Goal: Information Seeking & Learning: Learn about a topic

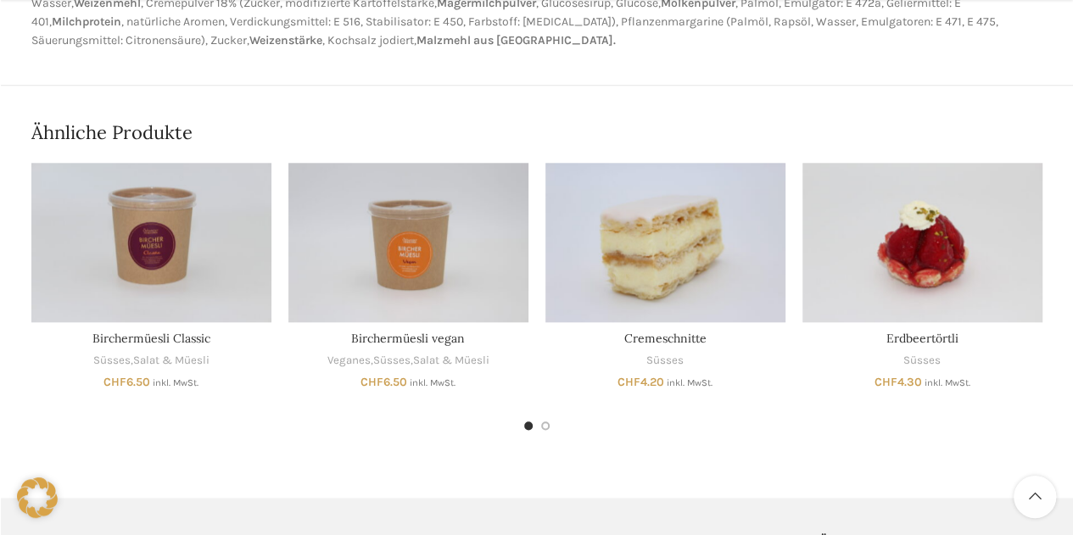
scroll to position [783, 0]
click at [1056, 282] on div "Next slide" at bounding box center [1063, 282] width 42 height 42
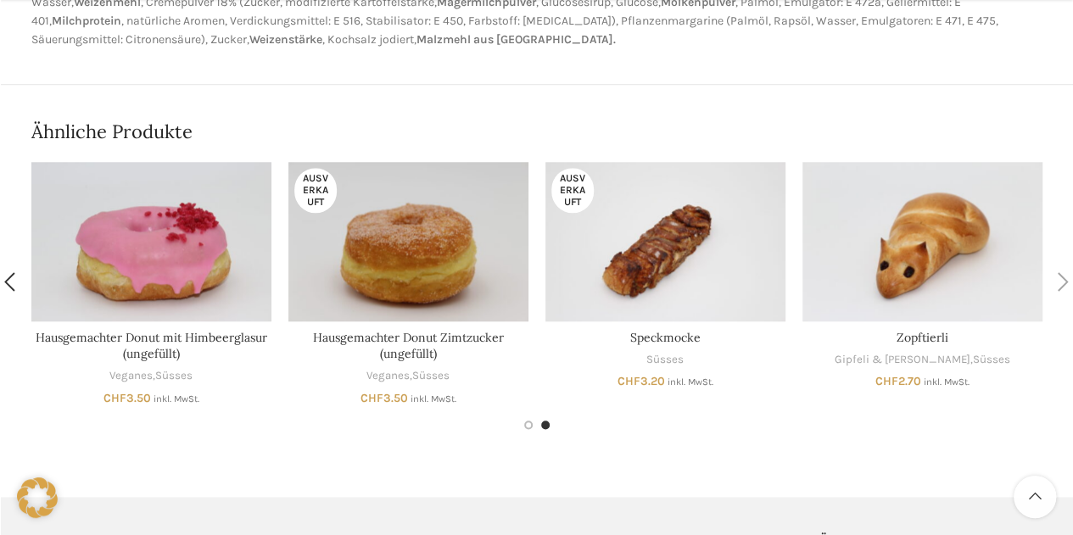
click at [1056, 282] on div "Next slide" at bounding box center [1063, 282] width 42 height 42
click at [1063, 281] on div "Next slide" at bounding box center [1063, 282] width 42 height 42
click at [3, 283] on div "Previous slide" at bounding box center [10, 282] width 42 height 42
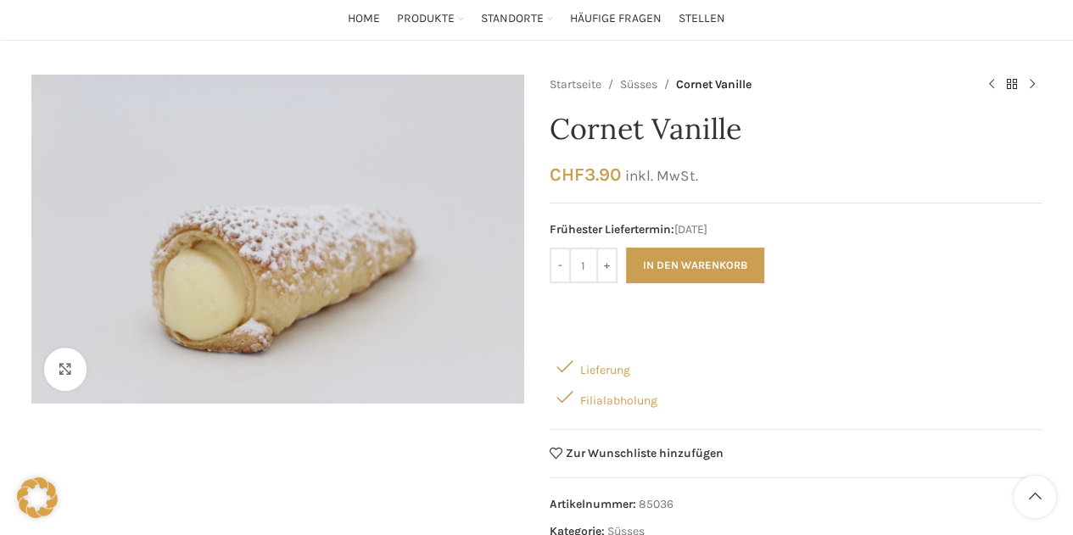
scroll to position [0, 0]
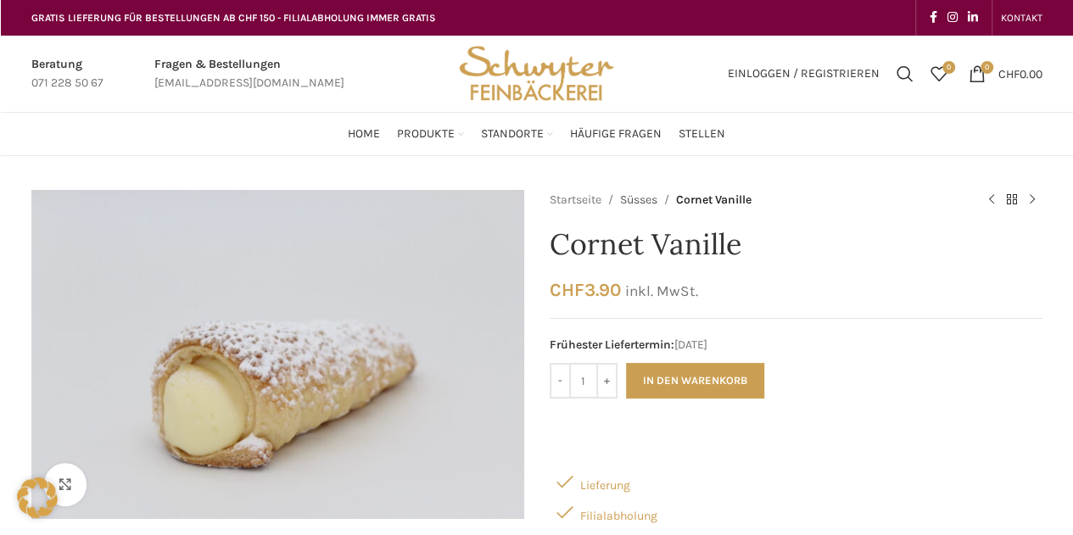
click at [644, 201] on link "Süsses" at bounding box center [638, 200] width 37 height 19
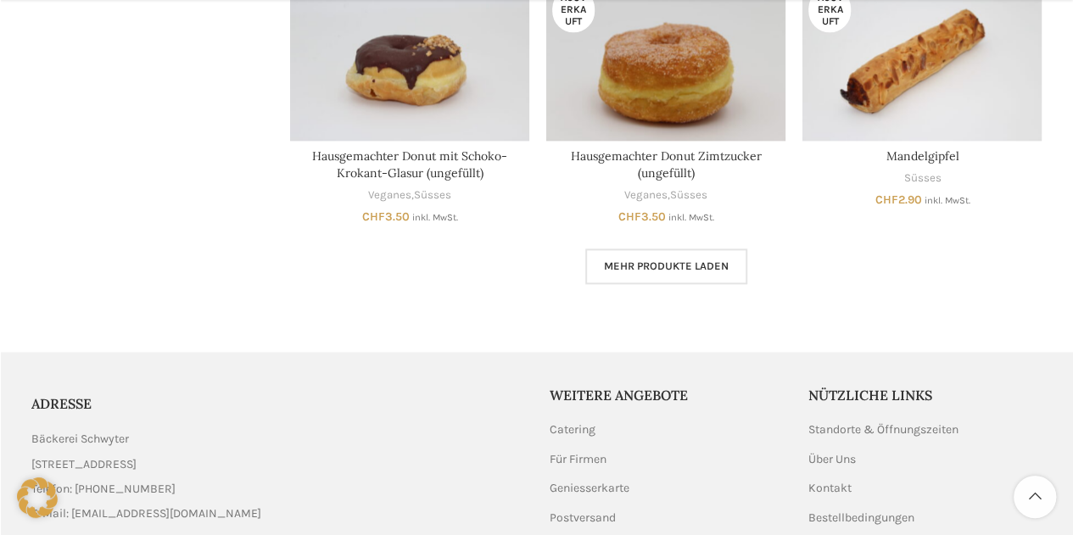
scroll to position [1105, 0]
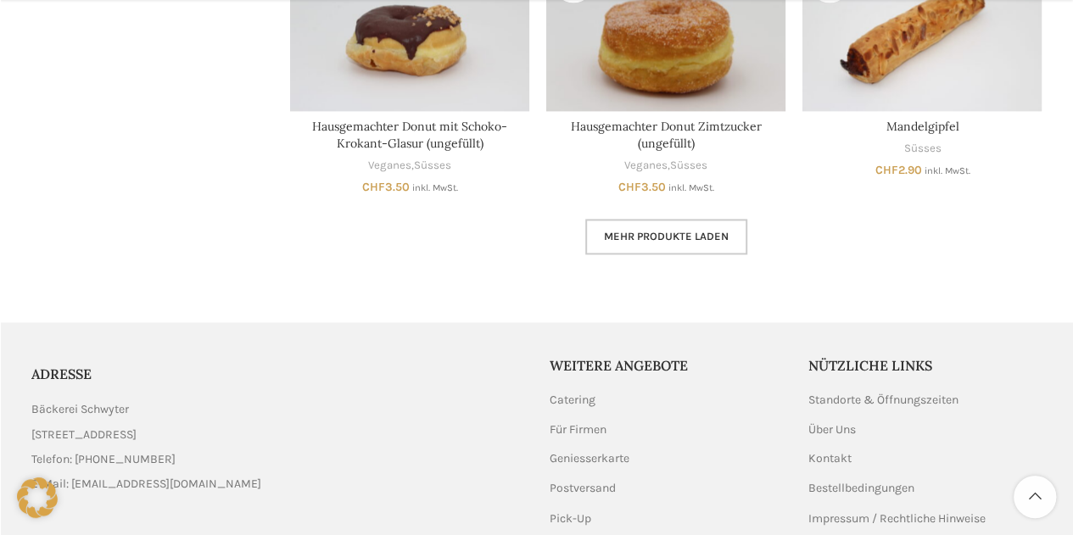
click at [632, 235] on span "Mehr Produkte laden" at bounding box center [666, 237] width 125 height 14
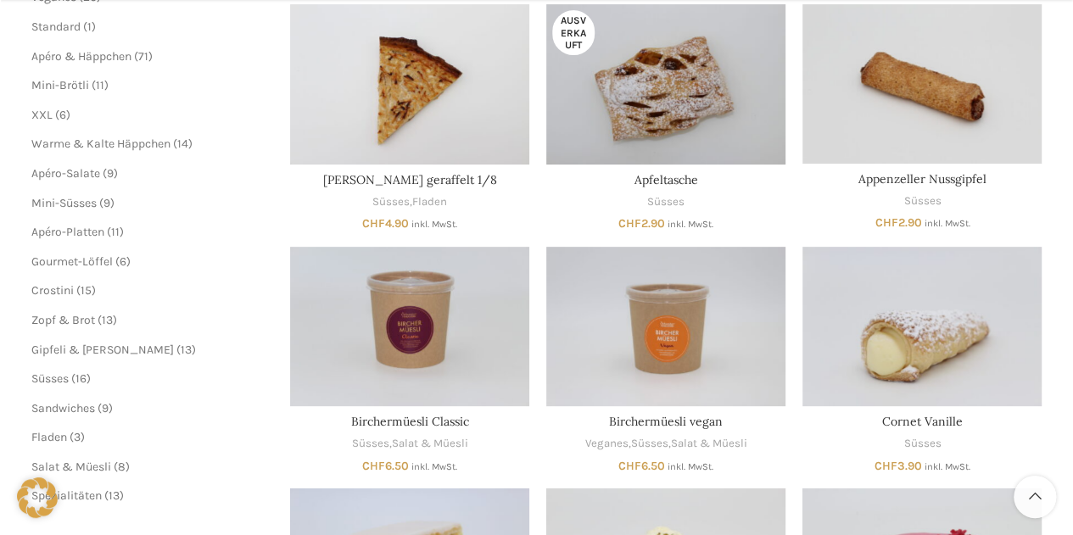
scroll to position [309, 0]
click at [78, 200] on span "Mini-Süsses" at bounding box center [63, 202] width 65 height 14
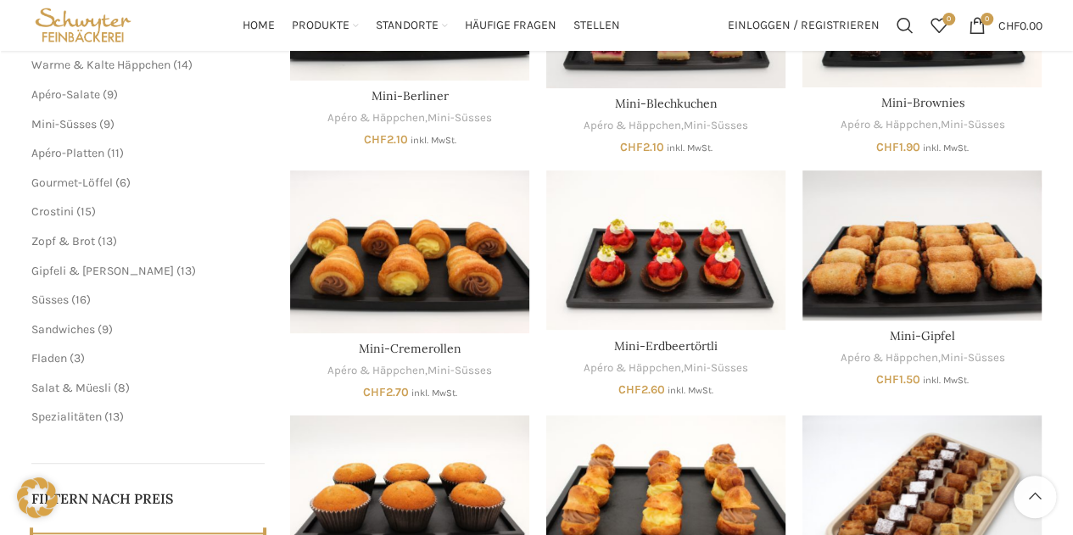
scroll to position [364, 0]
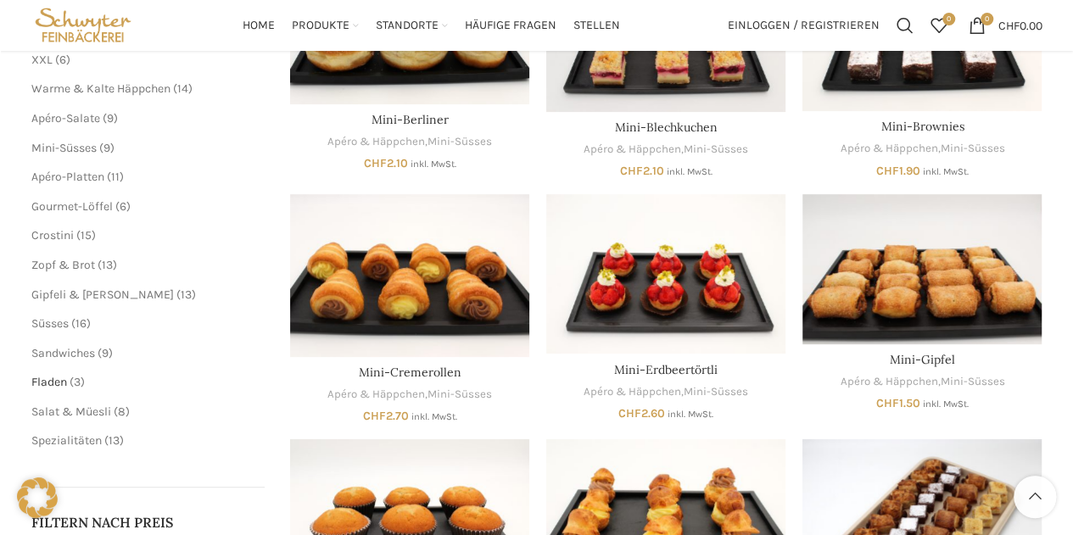
click at [42, 384] on span "Fladen" at bounding box center [49, 382] width 36 height 14
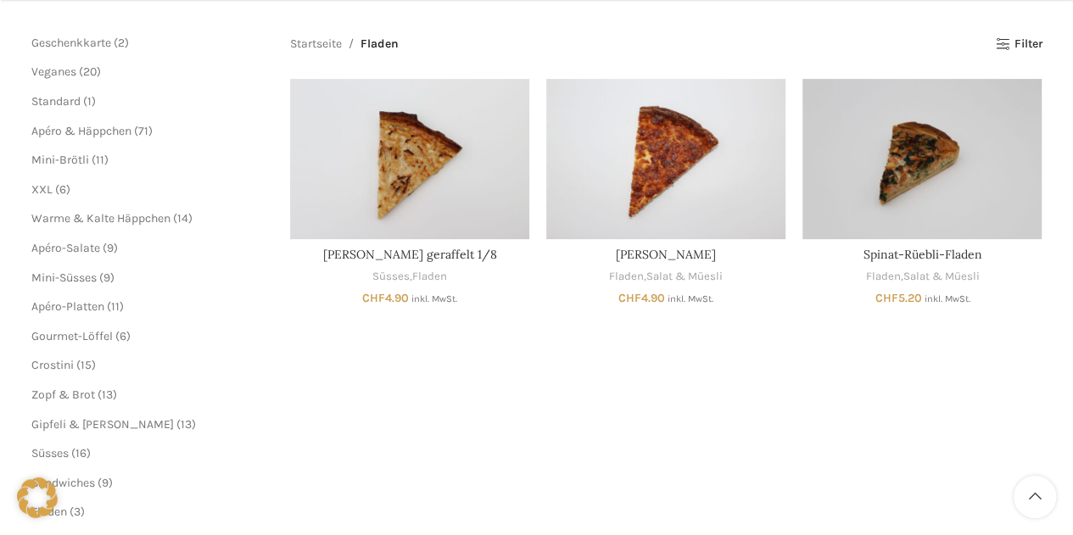
scroll to position [235, 0]
click at [60, 422] on span "Gipfeli & [PERSON_NAME]" at bounding box center [102, 423] width 142 height 14
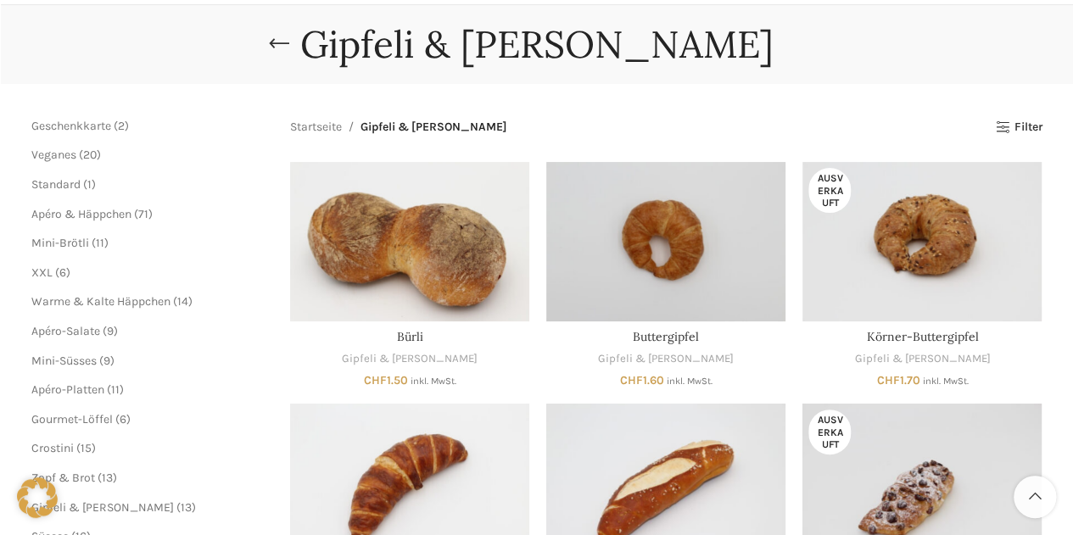
scroll to position [150, 0]
click at [63, 220] on span "Apéro & Häppchen" at bounding box center [81, 215] width 100 height 14
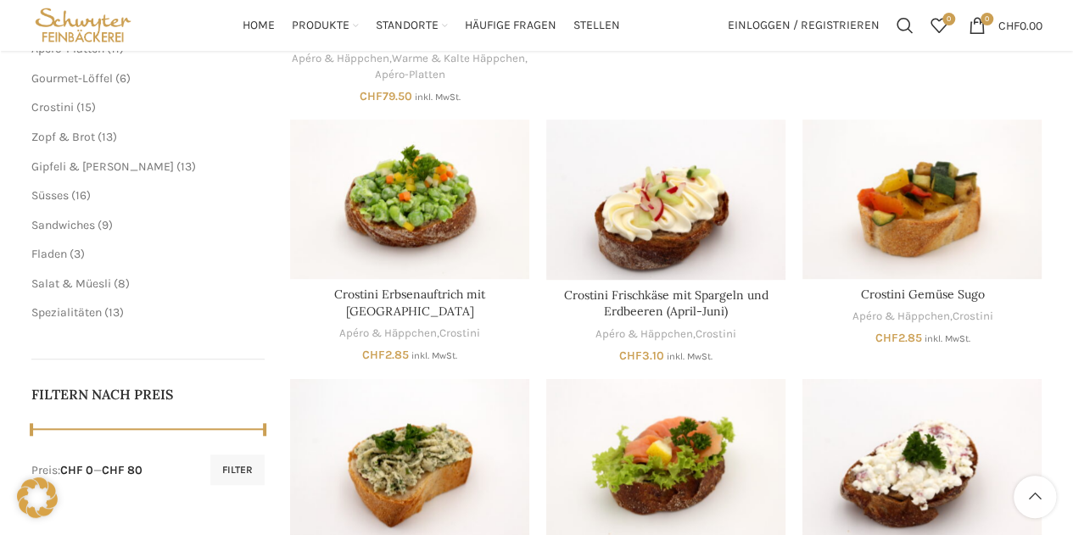
scroll to position [485, 0]
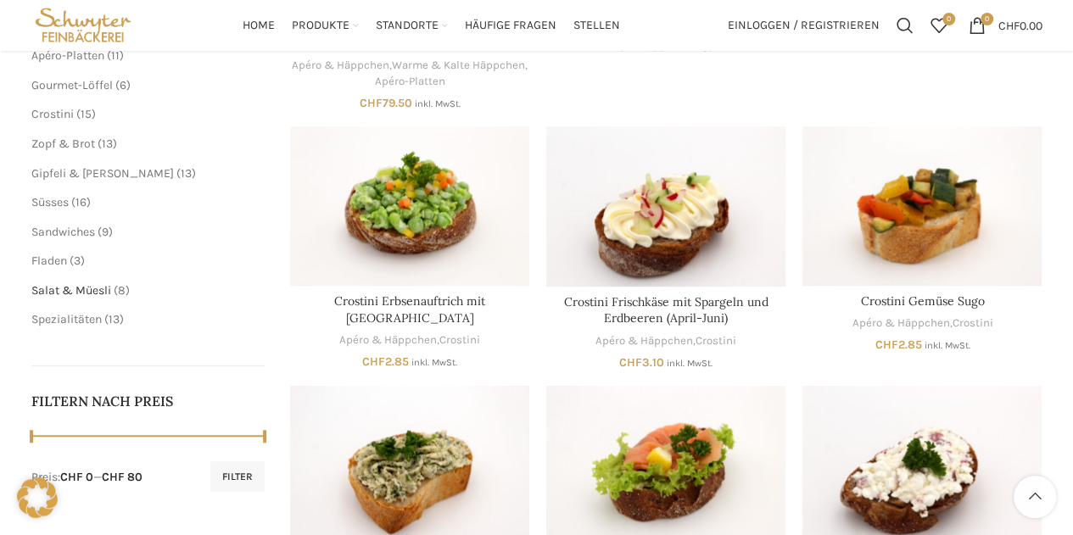
click at [91, 286] on span "Salat & Müesli" at bounding box center [71, 290] width 80 height 14
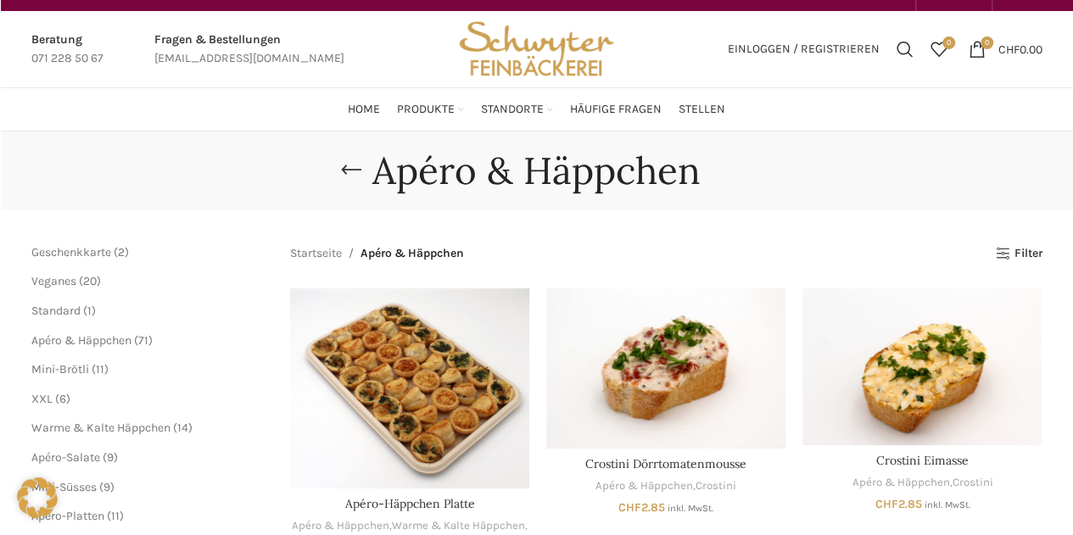
scroll to position [0, 0]
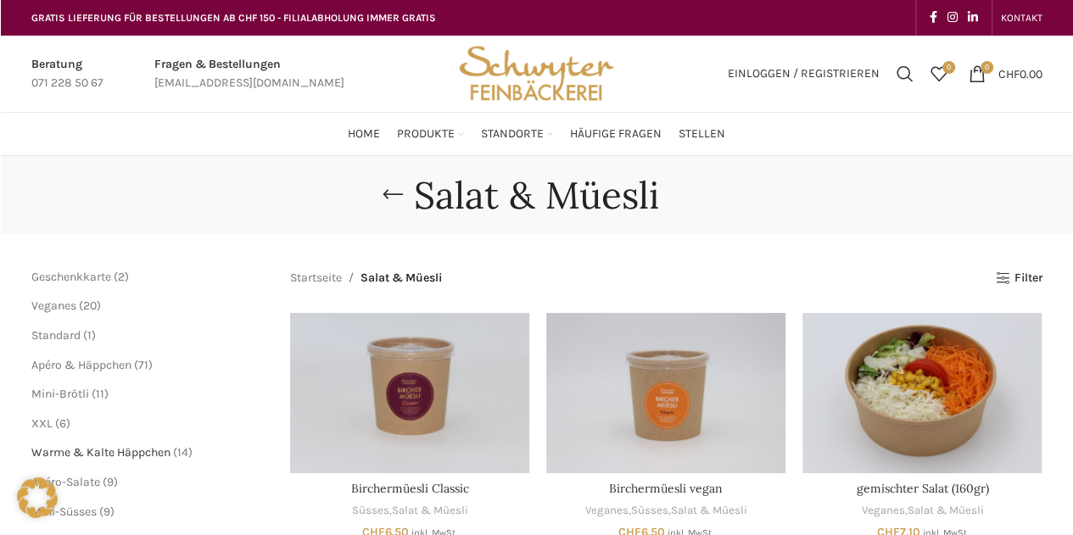
click at [69, 453] on span "Warme & Kalte Häppchen" at bounding box center [100, 452] width 139 height 14
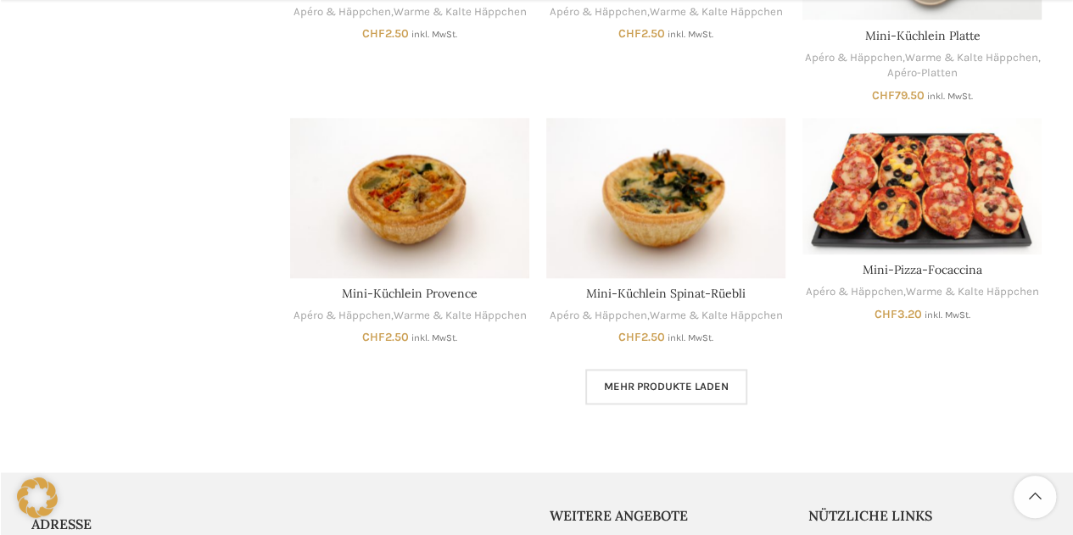
scroll to position [1128, 0]
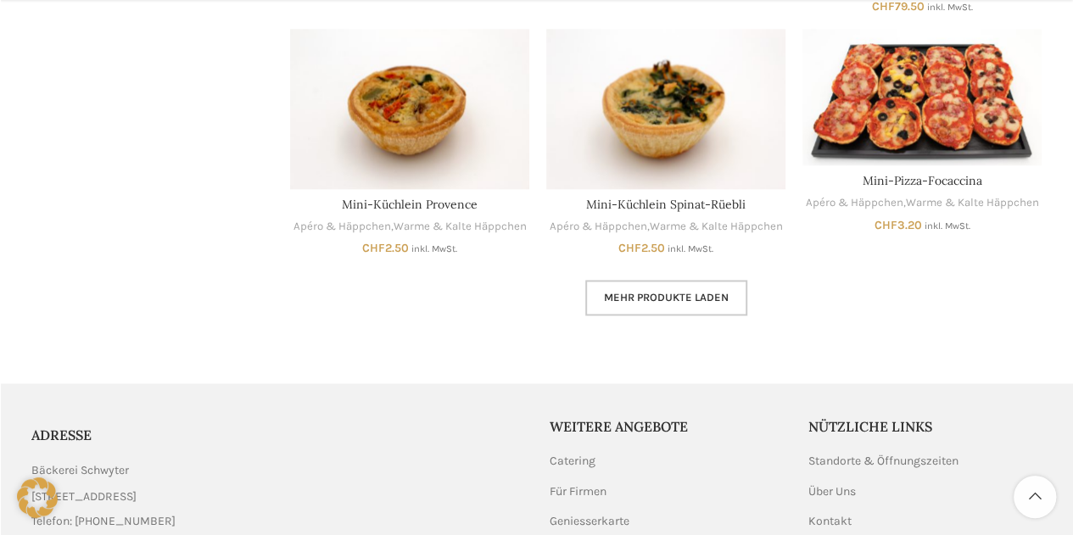
click at [618, 293] on span "Mehr Produkte laden" at bounding box center [666, 298] width 125 height 14
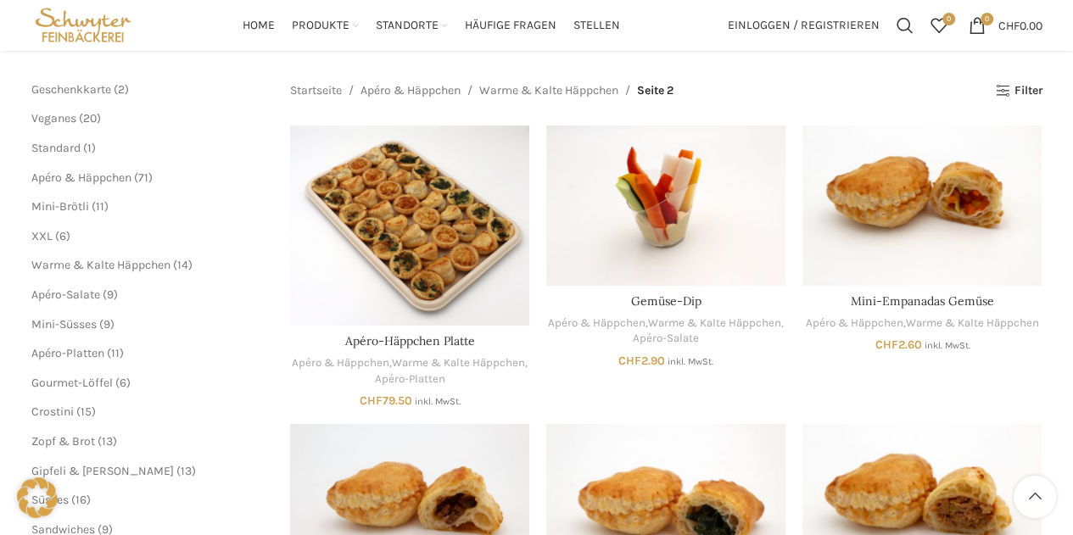
scroll to position [181, 0]
